Goal: Check status: Check status

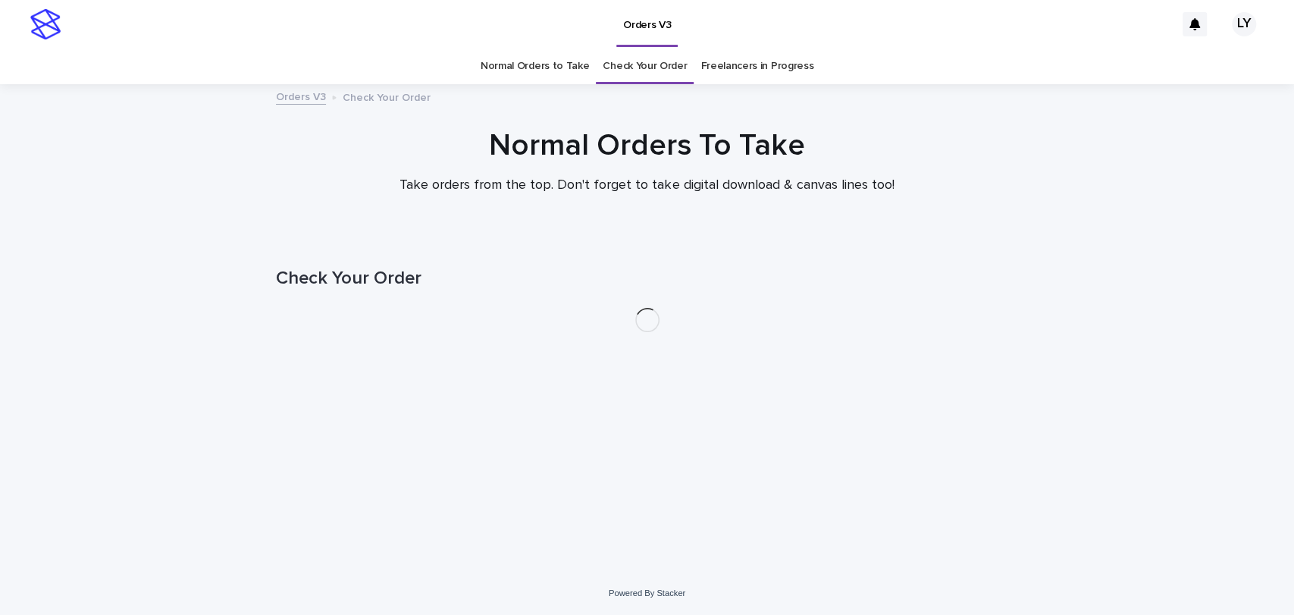
click at [653, 64] on link "Check Your Order" at bounding box center [645, 67] width 84 height 36
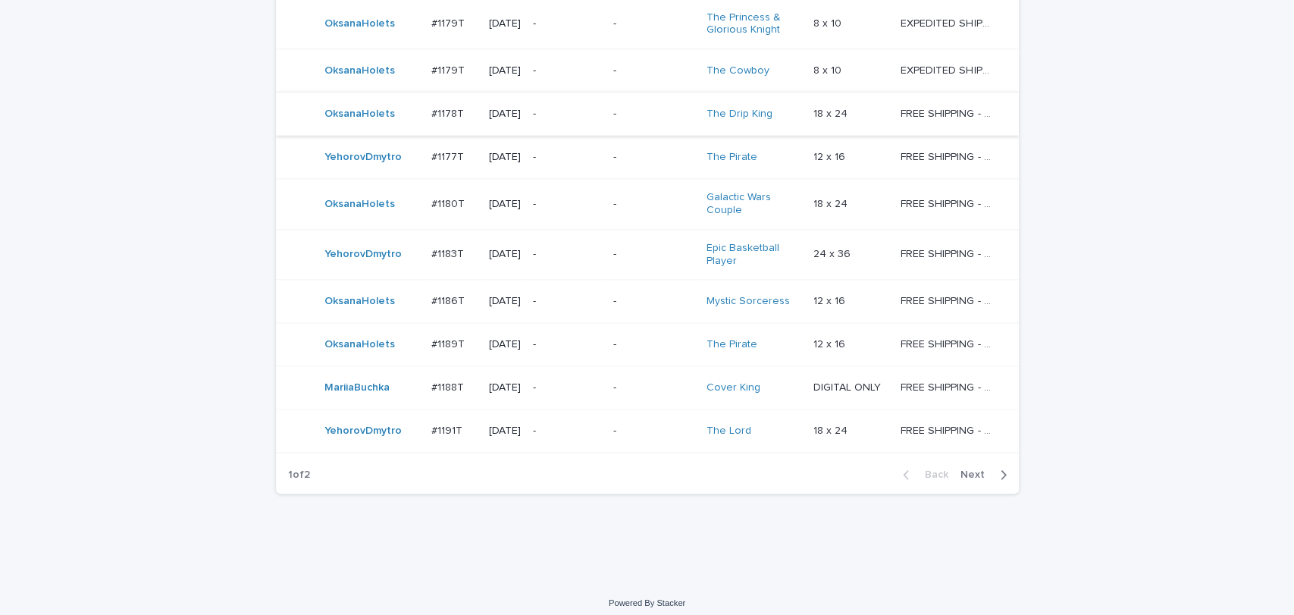
scroll to position [1274, 0]
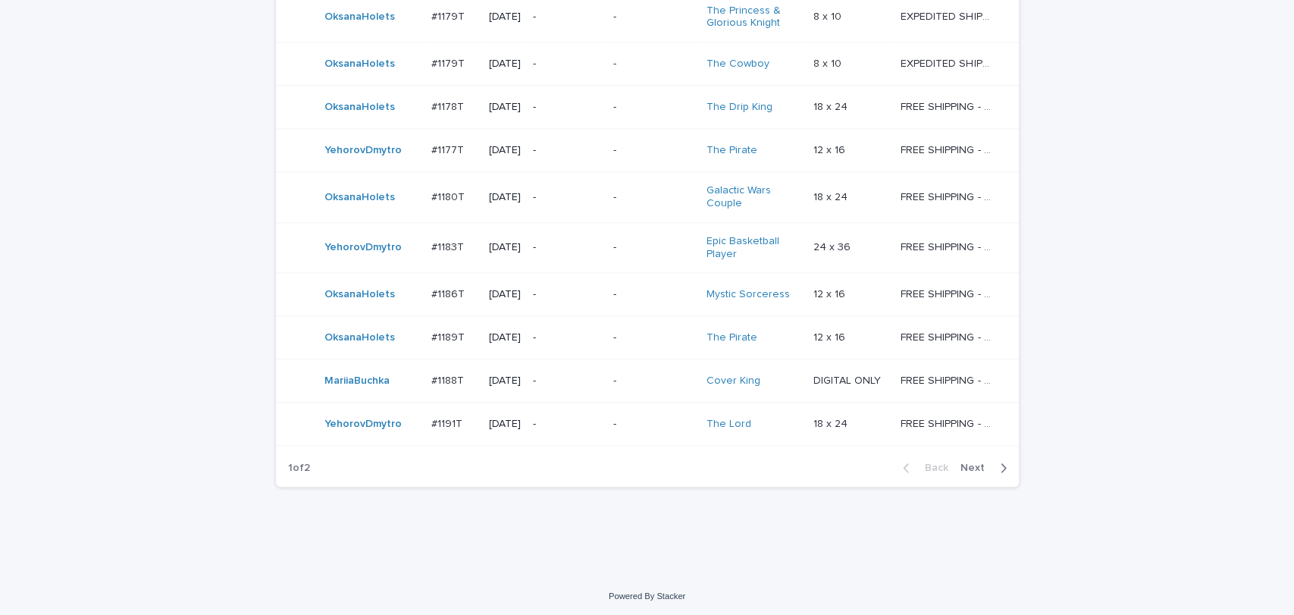
click at [978, 462] on span "Next" at bounding box center [976, 467] width 33 height 11
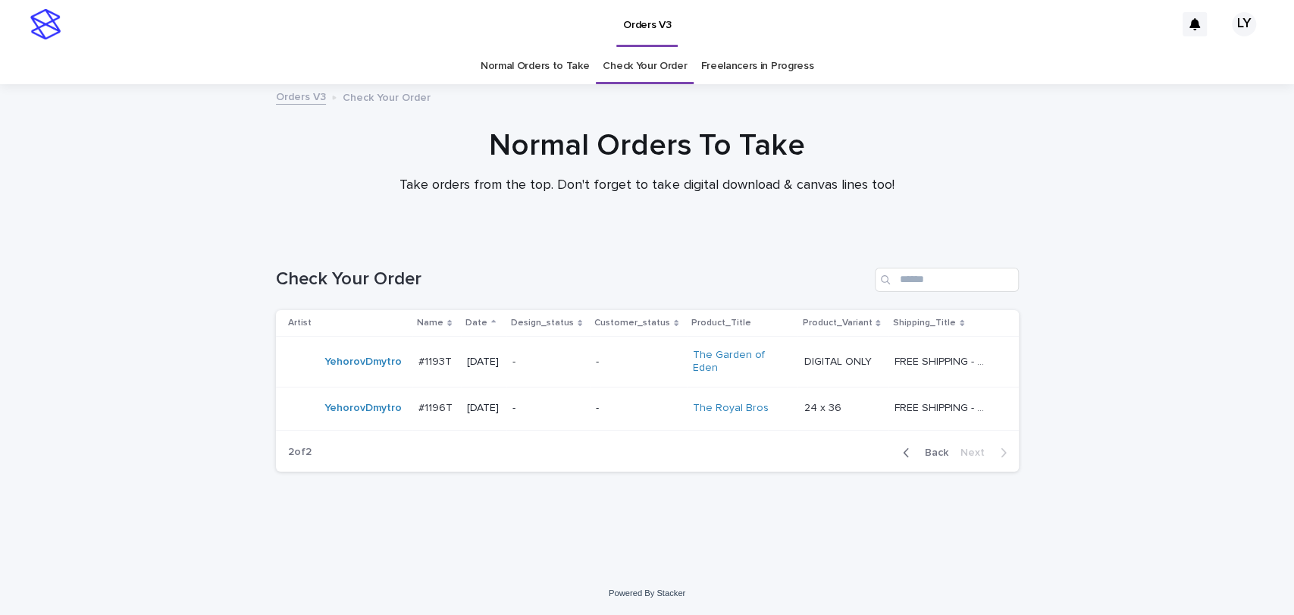
click at [932, 447] on span "Back" at bounding box center [932, 452] width 33 height 11
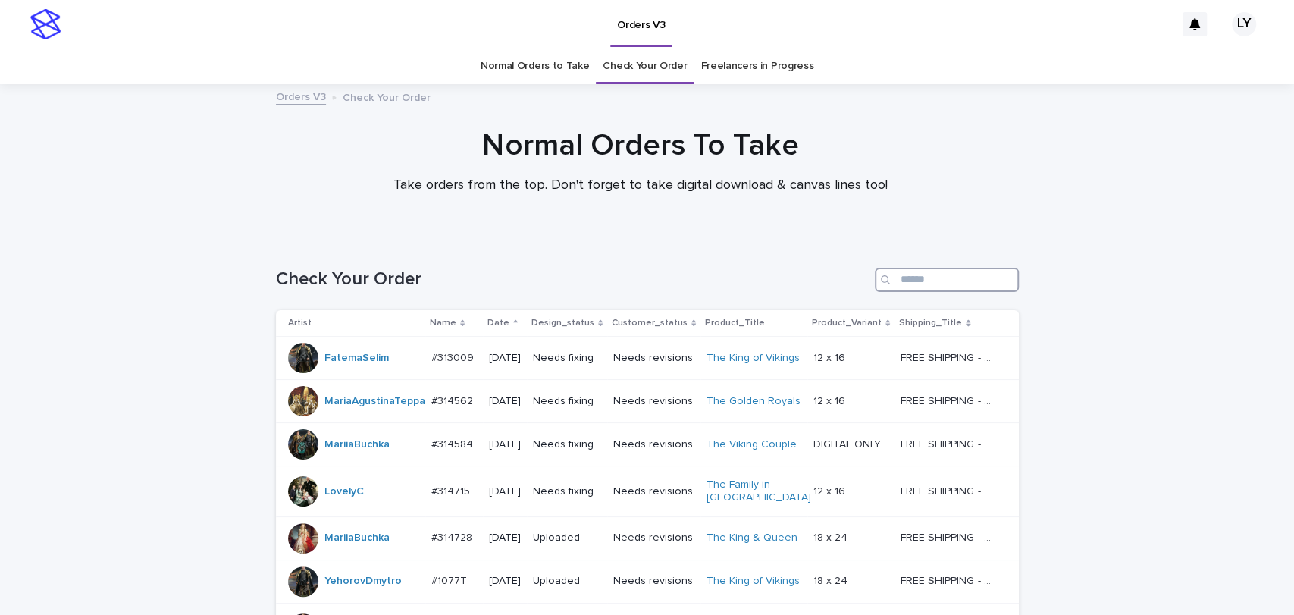
click at [946, 274] on input "Search" at bounding box center [947, 280] width 144 height 24
click at [946, 277] on input "Search" at bounding box center [947, 280] width 144 height 24
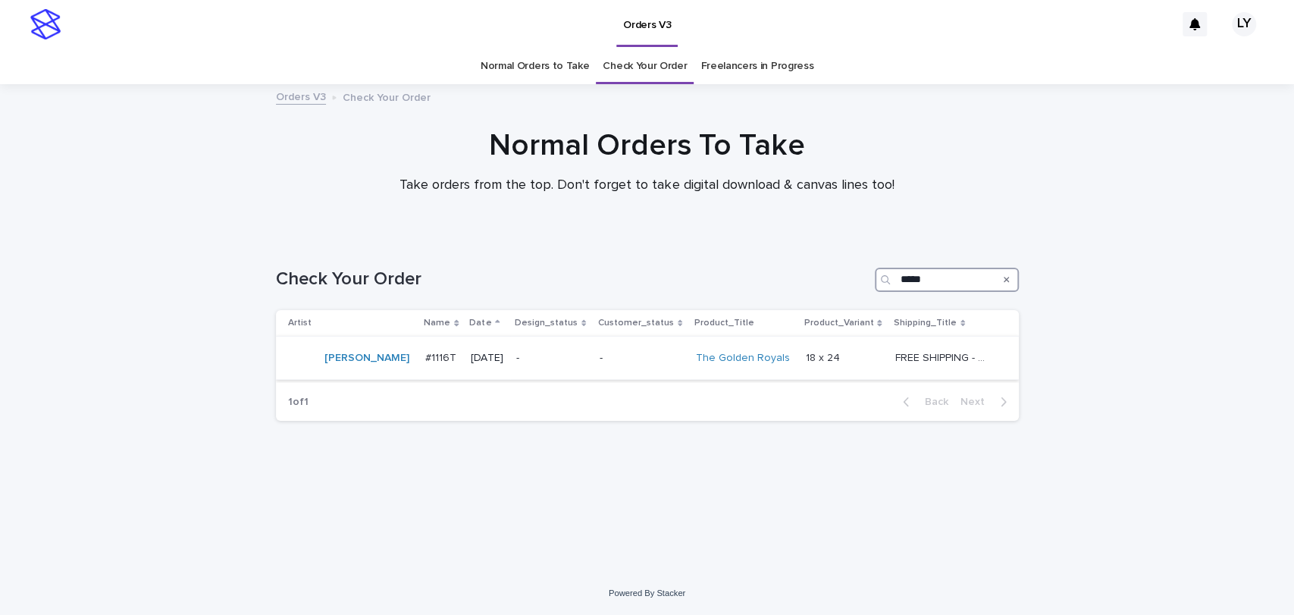
type input "*****"
click at [519, 360] on p "-" at bounding box center [551, 358] width 71 height 13
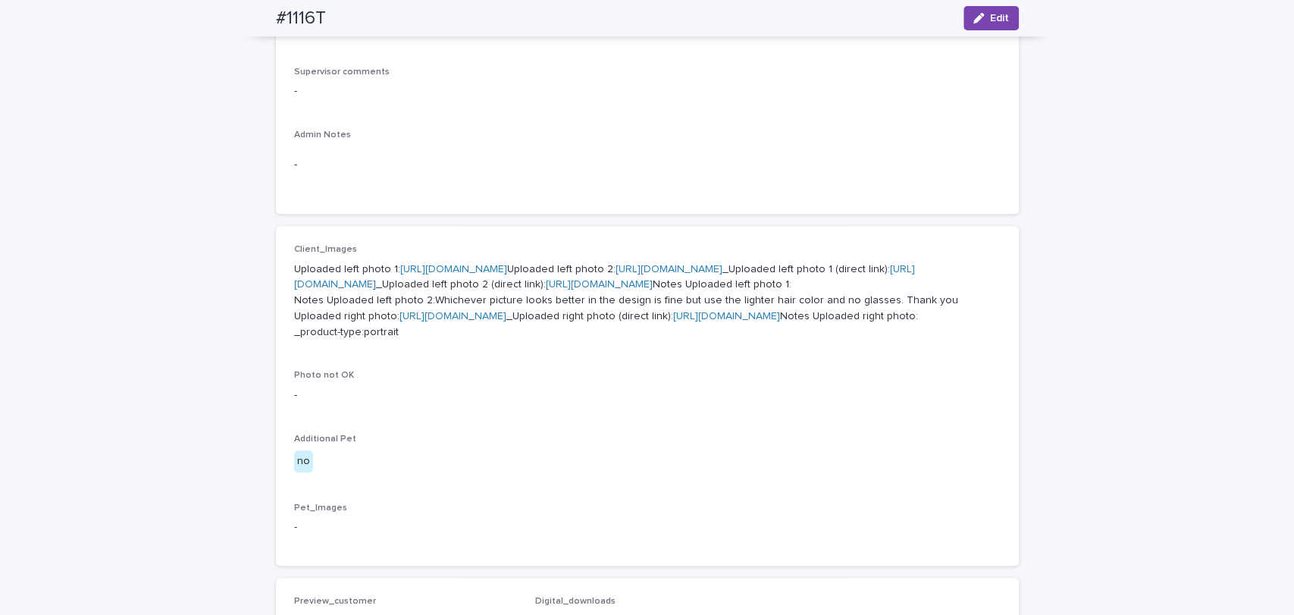
scroll to position [421, 0]
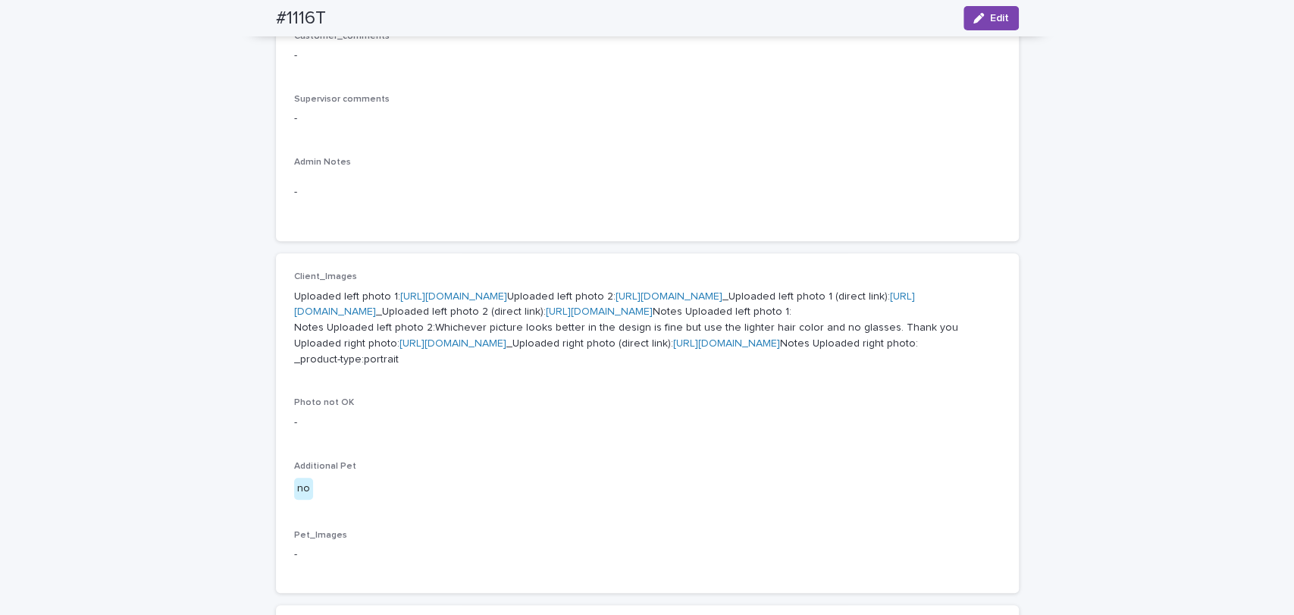
click at [406, 294] on link "[URL][DOMAIN_NAME]" at bounding box center [453, 296] width 107 height 11
click at [615, 302] on link "[URL][DOMAIN_NAME]" at bounding box center [668, 296] width 107 height 11
